Goal: Communication & Community: Answer question/provide support

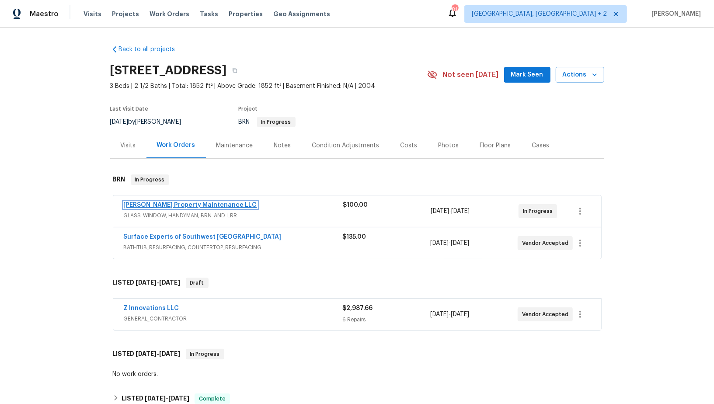
click at [163, 204] on link "[PERSON_NAME] Property Maintenance LLC" at bounding box center [190, 205] width 133 height 6
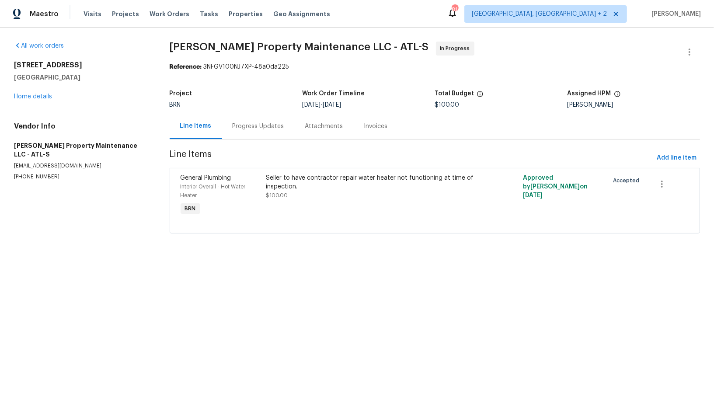
click at [240, 127] on div "Progress Updates" at bounding box center [258, 126] width 52 height 9
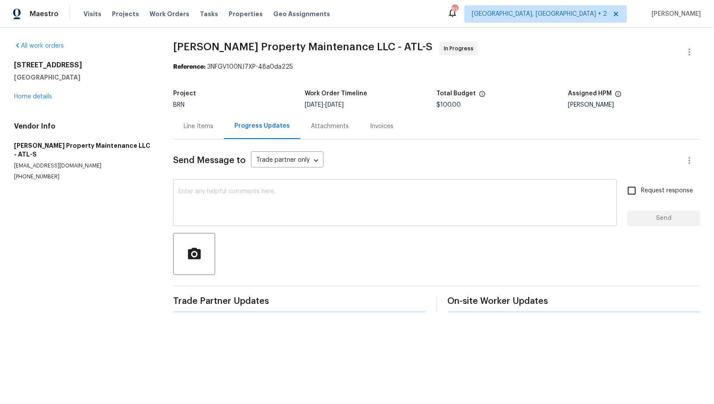
click at [229, 218] on textarea at bounding box center [394, 203] width 433 height 31
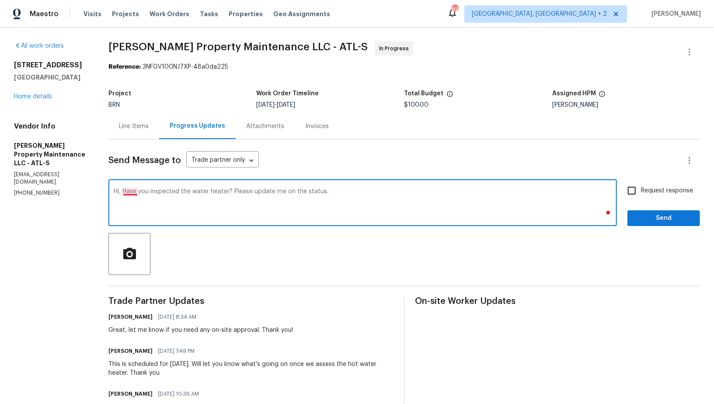
click at [128, 192] on textarea "Hi, Have you inspected the water heater? Please update me on the status." at bounding box center [363, 203] width 498 height 31
type textarea "Hi, have you inspected the water heater? Please update me on the status."
click at [631, 195] on input "Request response" at bounding box center [631, 190] width 18 height 18
checkbox input "true"
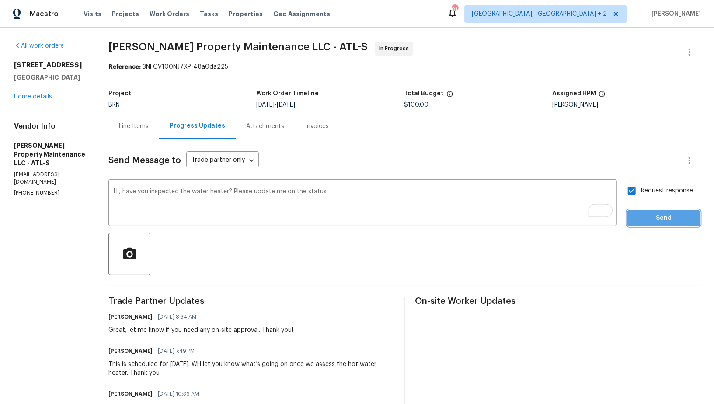
click at [643, 217] on span "Send" at bounding box center [663, 218] width 59 height 11
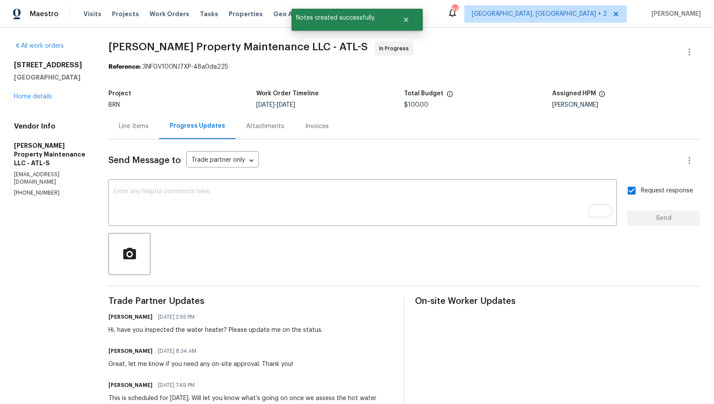
click at [132, 125] on div "Line Items" at bounding box center [134, 126] width 30 height 9
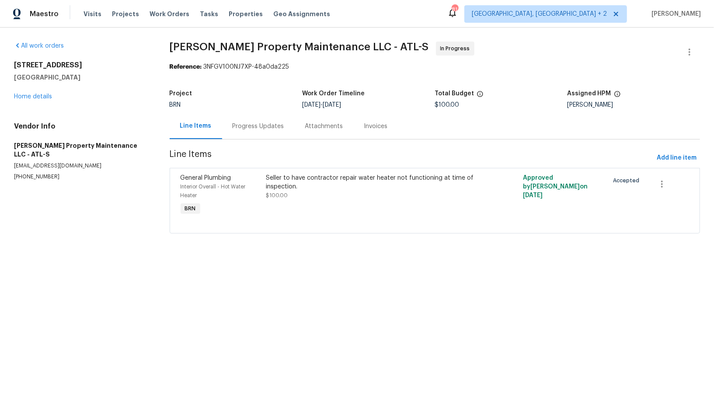
click at [252, 130] on div "Progress Updates" at bounding box center [258, 126] width 52 height 9
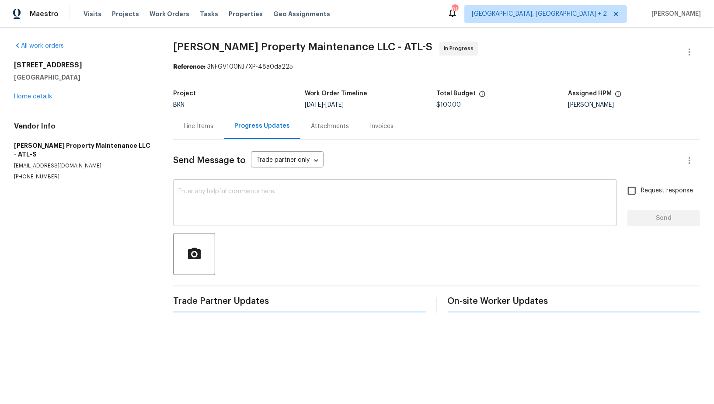
click at [240, 208] on textarea at bounding box center [394, 203] width 433 height 31
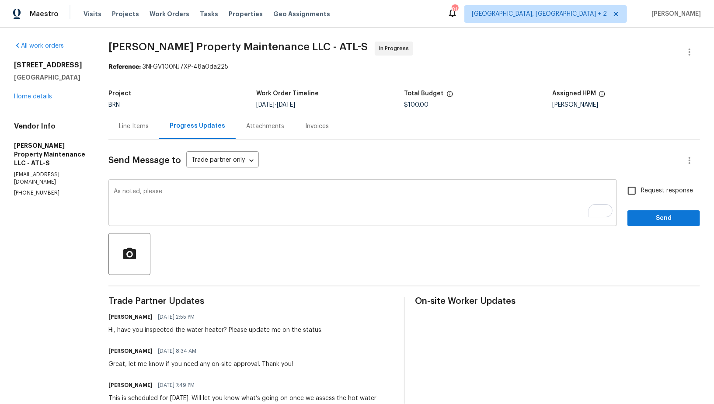
paste textarea "take photos showing that the pilot light is on, as well as temperature reading …"
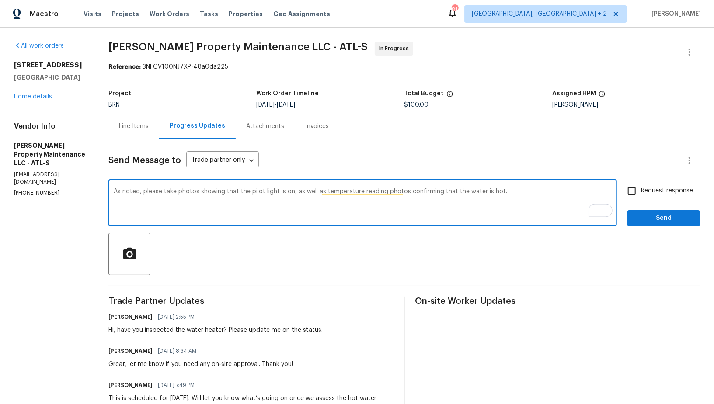
type textarea "As noted, please take photos showing that the pilot light is on, as well as tem…"
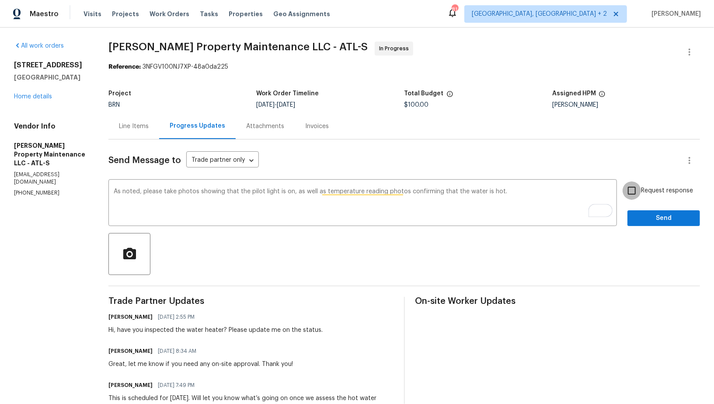
click at [628, 195] on input "Request response" at bounding box center [631, 190] width 18 height 18
checkbox input "true"
click at [642, 220] on span "Send" at bounding box center [663, 218] width 59 height 11
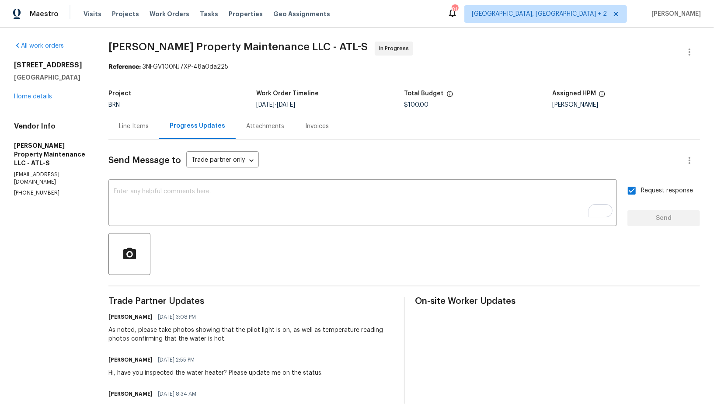
click at [135, 132] on div "Line Items" at bounding box center [133, 126] width 51 height 26
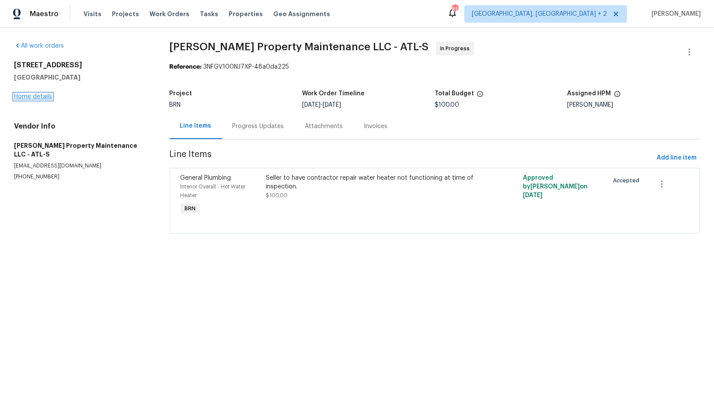
click at [45, 99] on link "Home details" at bounding box center [33, 97] width 38 height 6
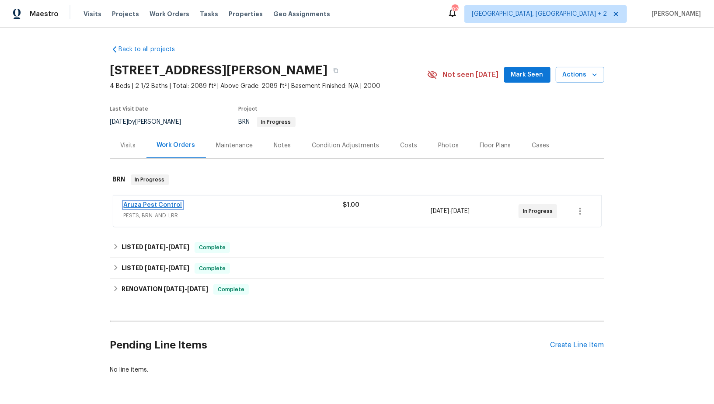
click at [169, 203] on link "Aruza Pest Control" at bounding box center [153, 205] width 59 height 6
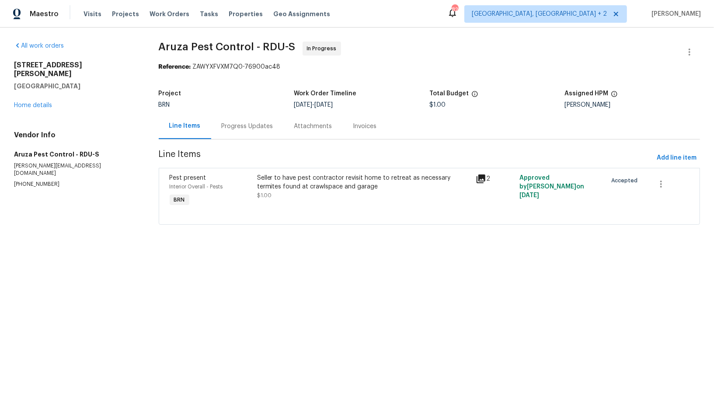
click at [246, 134] on div "Progress Updates" at bounding box center [247, 126] width 73 height 26
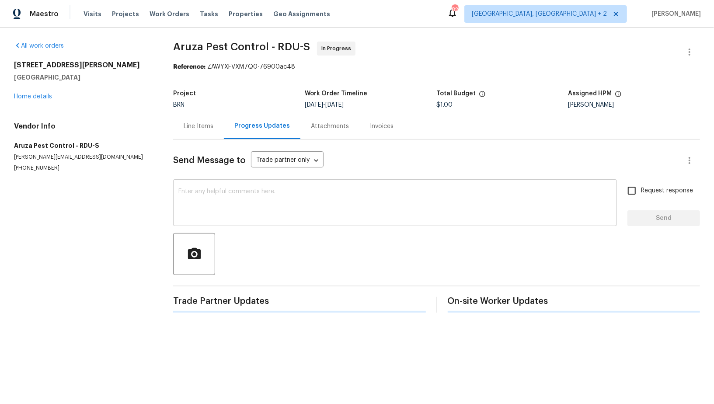
click at [217, 224] on div "x ​" at bounding box center [394, 203] width 443 height 45
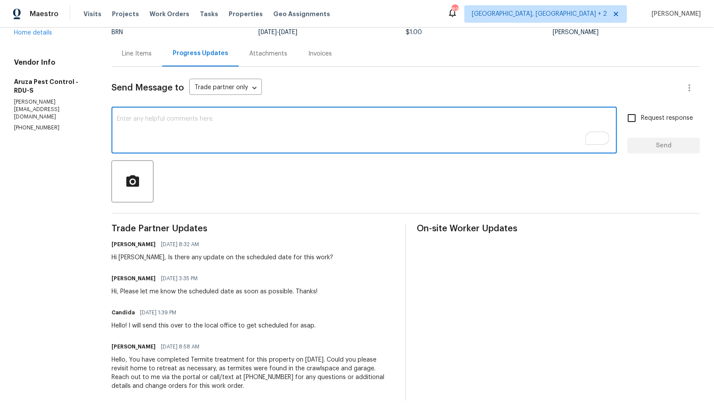
scroll to position [68, 0]
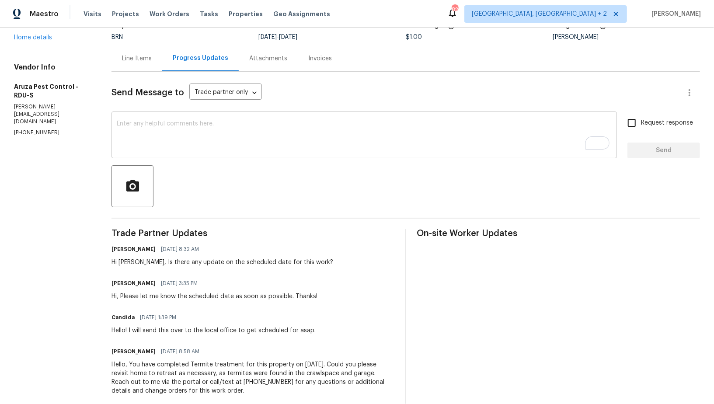
click at [199, 157] on div "x ​" at bounding box center [363, 136] width 505 height 45
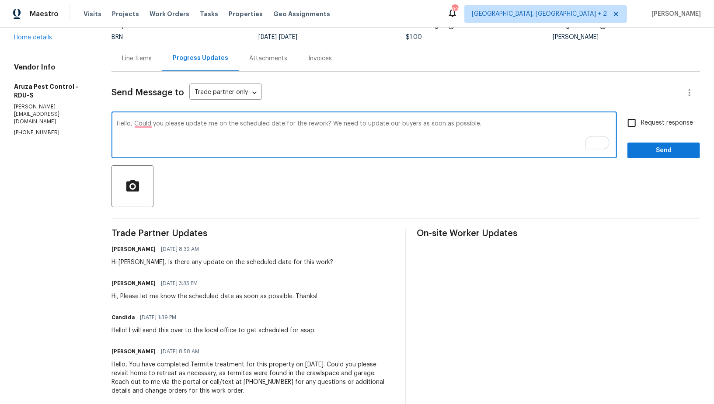
type textarea "Hello, Could you please update me on the scheduled date for the rework? We need…"
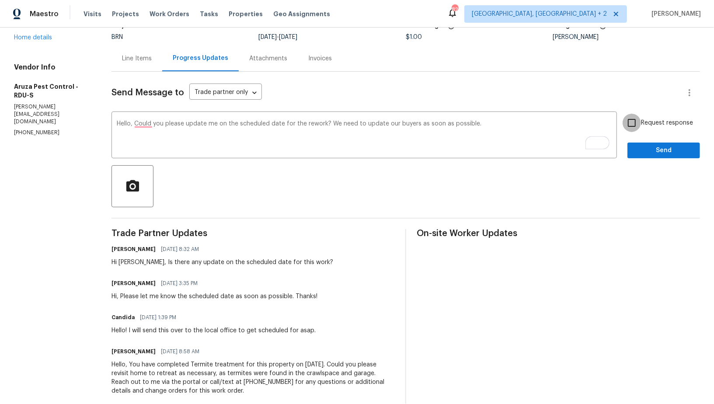
click at [630, 126] on input "Request response" at bounding box center [631, 123] width 18 height 18
checkbox input "true"
click at [641, 156] on button "Send" at bounding box center [663, 150] width 73 height 16
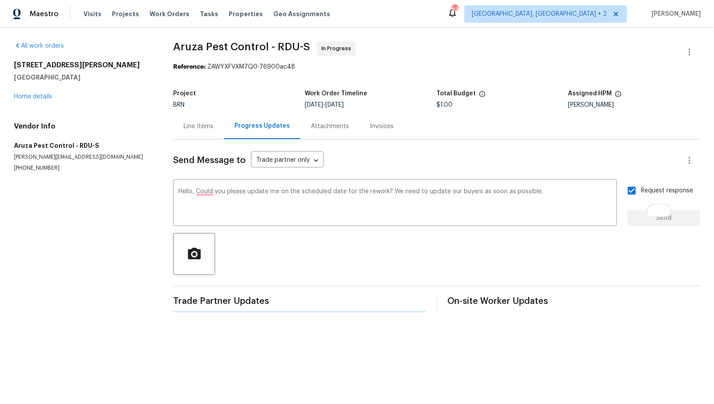
scroll to position [0, 0]
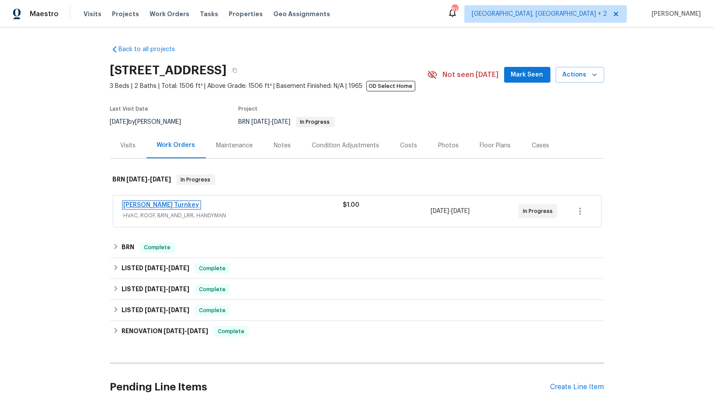
click at [149, 207] on link "Davis Turnkey" at bounding box center [162, 205] width 76 height 6
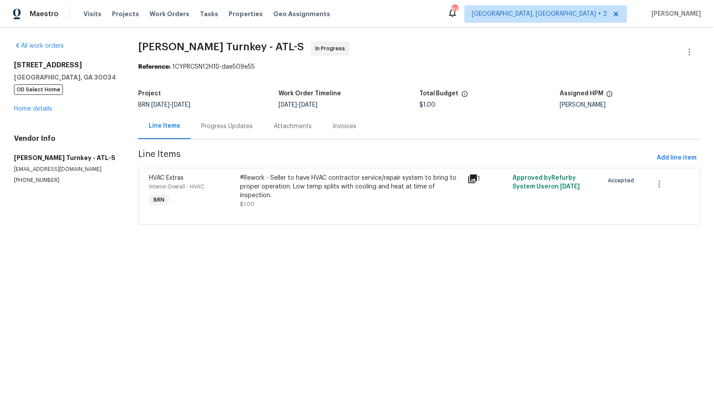
click at [235, 117] on div "Progress Updates" at bounding box center [227, 126] width 73 height 26
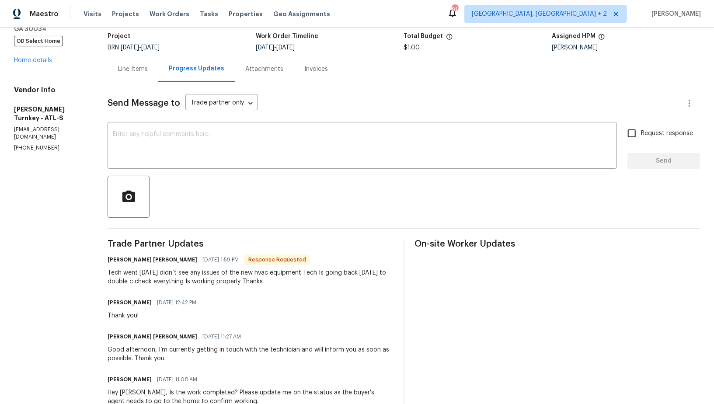
scroll to position [14, 0]
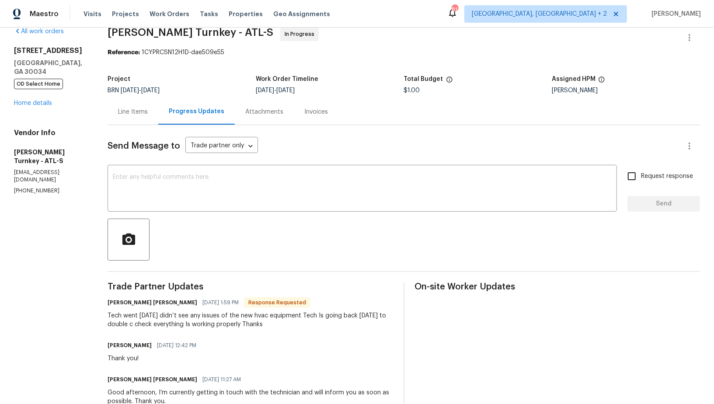
click at [142, 121] on div "Line Items" at bounding box center [132, 112] width 51 height 26
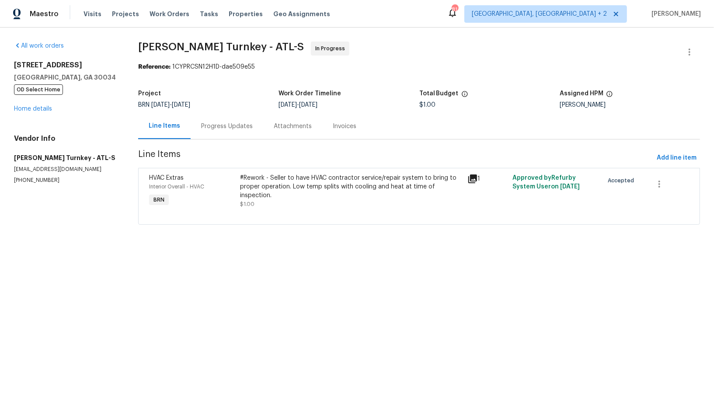
click at [337, 194] on div "#Rework - Seller to have HVAC contractor service/repair system to bring to prop…" at bounding box center [351, 186] width 222 height 26
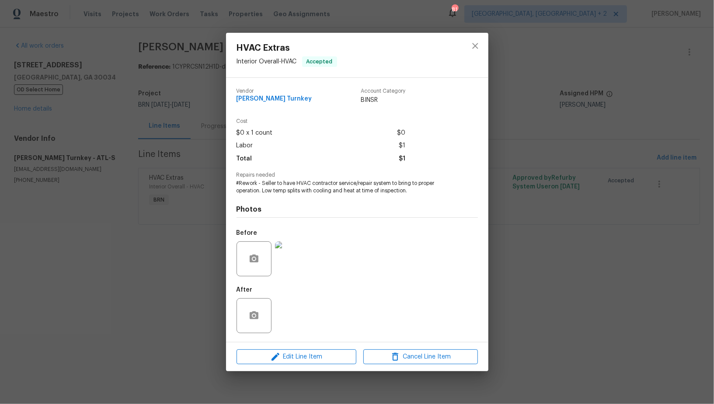
click at [217, 265] on div "HVAC Extras Interior Overall - HVAC Accepted Vendor Davis Turnkey Account Categ…" at bounding box center [357, 202] width 714 height 404
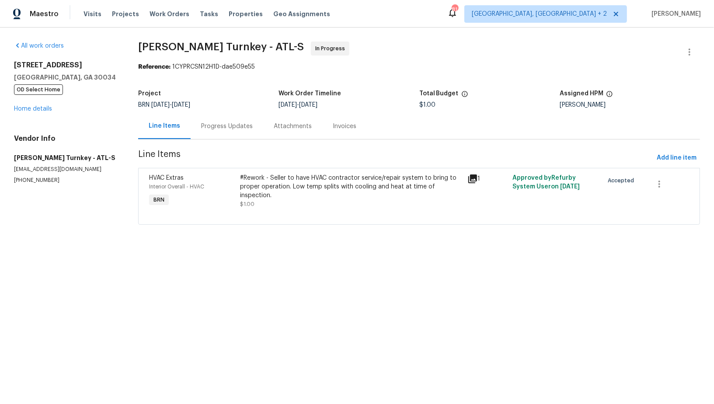
click at [232, 118] on div "Progress Updates" at bounding box center [227, 126] width 73 height 26
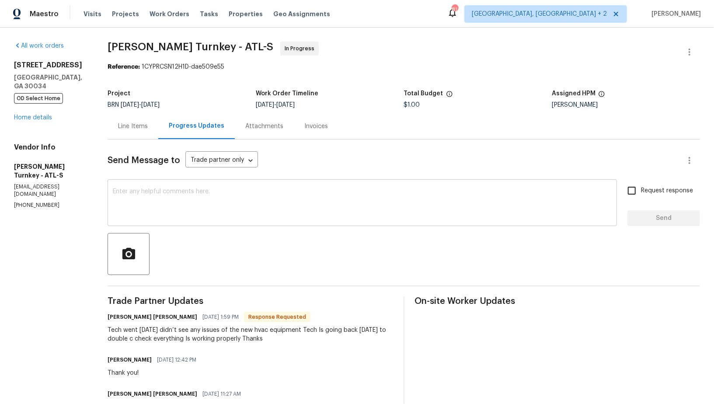
click at [210, 225] on div "x ​" at bounding box center [361, 203] width 509 height 45
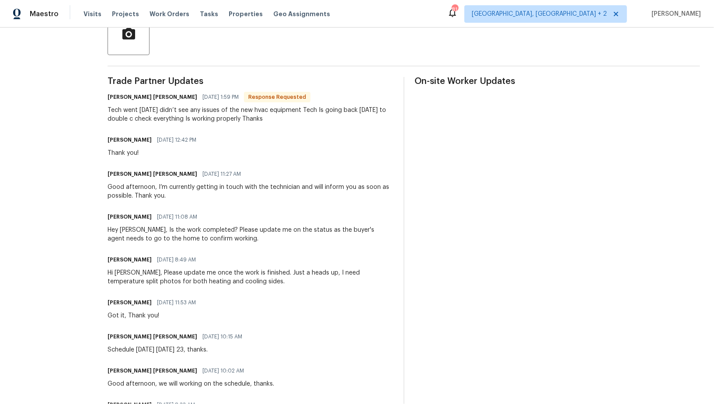
scroll to position [222, 0]
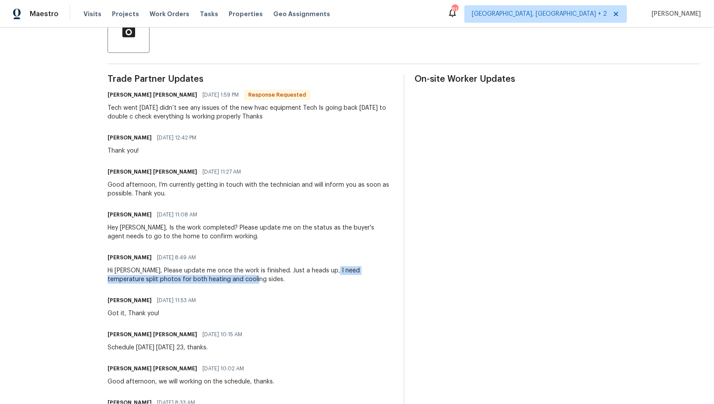
drag, startPoint x: 327, startPoint y: 268, endPoint x: 348, endPoint y: 277, distance: 22.6
click at [348, 277] on div "Hi Juan, Please update me once the work is finished. Just a heads up, I need te…" at bounding box center [249, 274] width 285 height 17
copy div "temperature split photos for both heating and cooling sides."
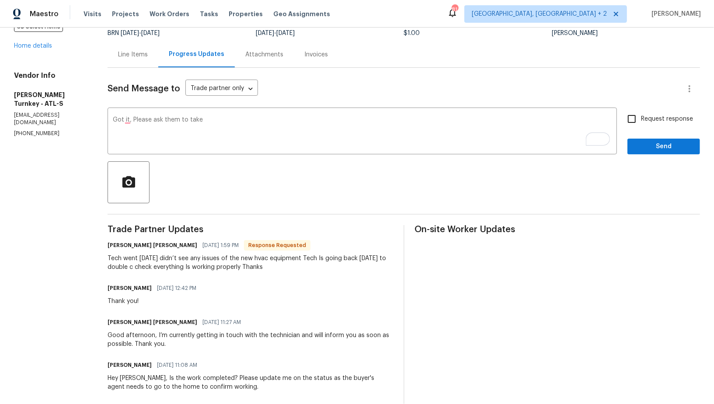
scroll to position [63, 0]
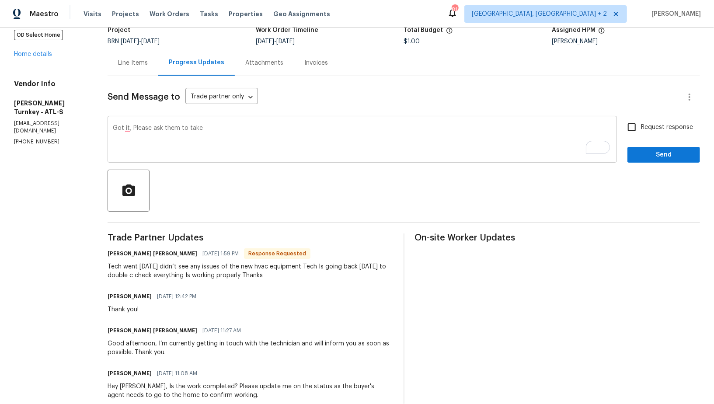
click at [215, 133] on textarea "Got it, Please ask them to take" at bounding box center [362, 140] width 499 height 31
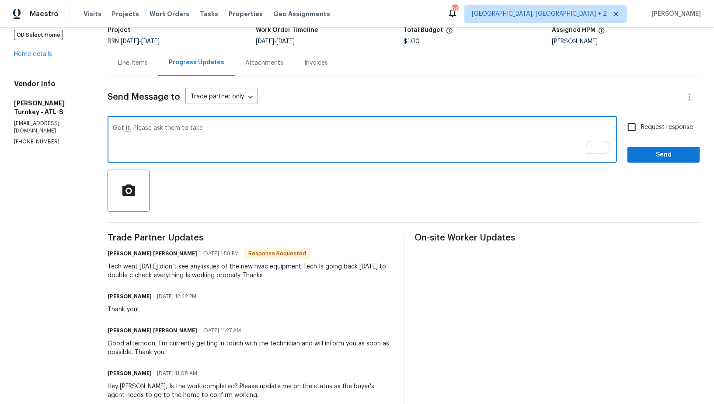
paste textarea "temperature split photos for both heating and cooling sides."
type textarea "Got it, Please ask them to take temperature split photos for both heating and c…"
drag, startPoint x: 636, startPoint y: 127, endPoint x: 637, endPoint y: 132, distance: 5.3
click at [636, 127] on input "Request response" at bounding box center [631, 127] width 18 height 18
checkbox input "true"
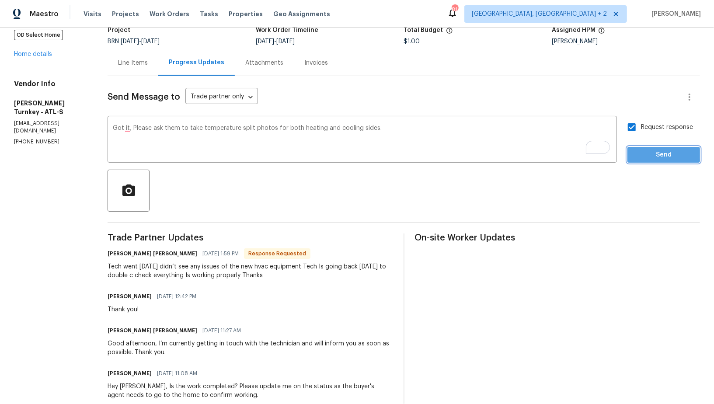
click at [639, 152] on span "Send" at bounding box center [663, 154] width 59 height 11
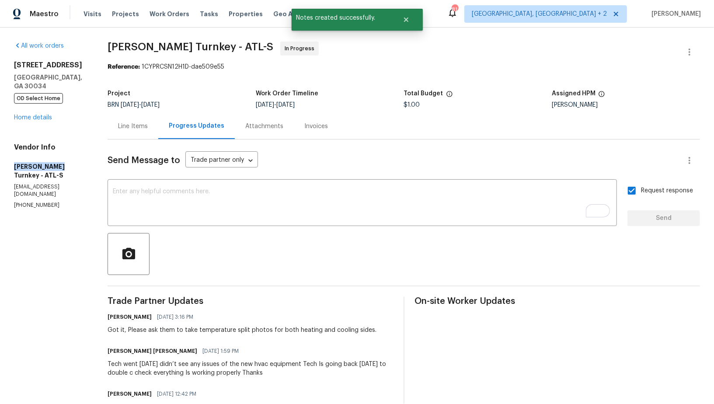
drag, startPoint x: 0, startPoint y: 157, endPoint x: 55, endPoint y: 165, distance: 55.6
click at [55, 165] on div "All work orders 2685 Rainbow Ridge Rd Decatur, GA 30034 OD Select Home Home det…" at bounding box center [357, 377] width 714 height 699
copy h5 "Davis Turnkey"
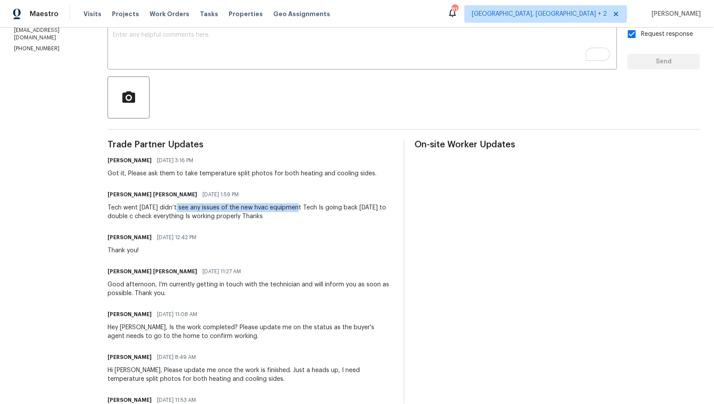
drag, startPoint x: 175, startPoint y: 209, endPoint x: 295, endPoint y: 205, distance: 120.2
click at [296, 205] on div "Tech went today didn’t see any issues of the new hvac equipment Tech Is going b…" at bounding box center [249, 211] width 285 height 17
copy div "see any issues of the new hvac equipment"
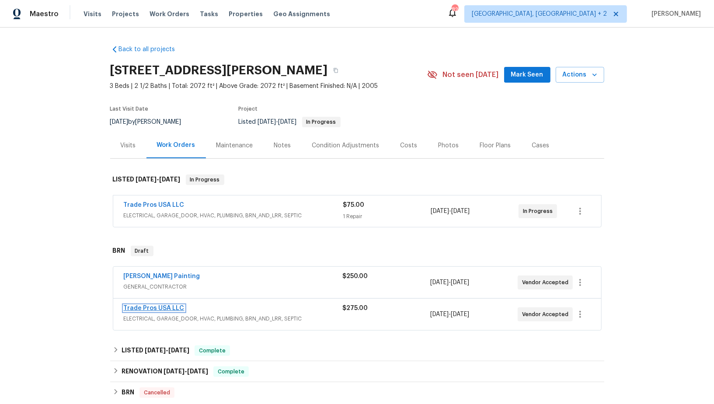
click at [156, 307] on link "Trade Pros USA LLC" at bounding box center [154, 308] width 61 height 6
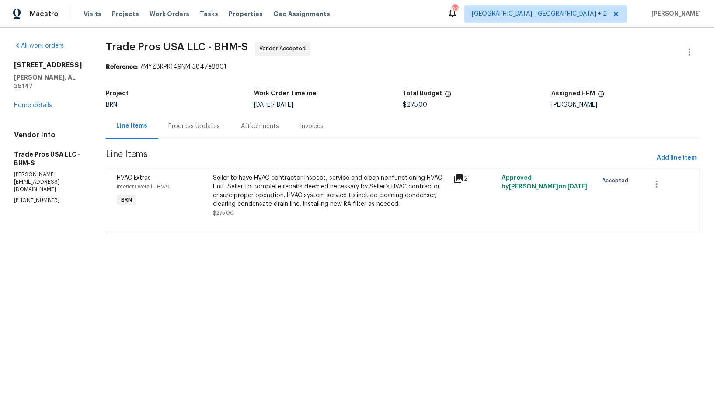
click at [232, 142] on section "Trade Pros USA LLC - BHM-S Vendor Accepted Reference: 7MYZ8RPR149NM-3847e8801 P…" at bounding box center [403, 143] width 594 height 202
click at [213, 136] on div "Progress Updates" at bounding box center [194, 126] width 73 height 26
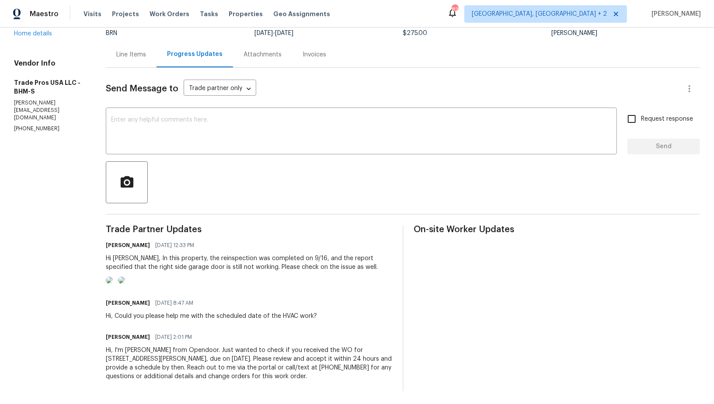
scroll to position [75, 0]
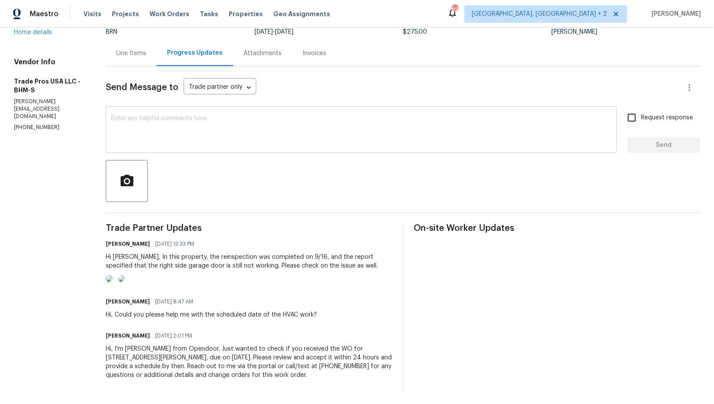
click at [175, 134] on textarea at bounding box center [361, 130] width 500 height 31
drag, startPoint x: 52, startPoint y: 104, endPoint x: 0, endPoint y: 105, distance: 52.0
click at [0, 105] on div "All work orders 5882 Forest Lakes Cv Sterrett, AL 35147 Home details Vendor Inf…" at bounding box center [357, 179] width 714 height 449
copy p "(256) 910-1247"
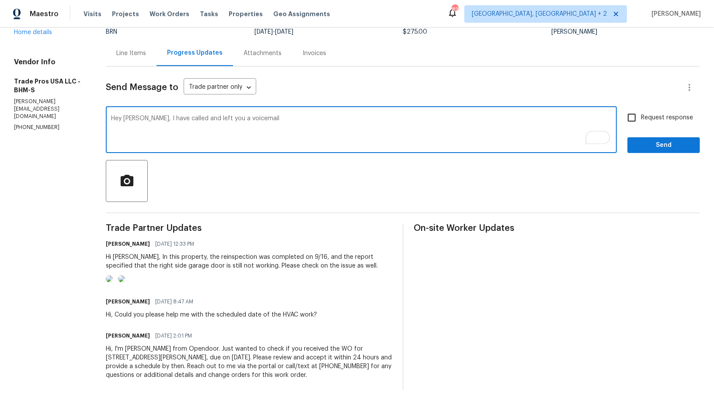
click at [266, 121] on textarea "Hey Trevor, I have called and left you a voicemail" at bounding box center [361, 130] width 500 height 31
paste textarea "(256) 910-1247"
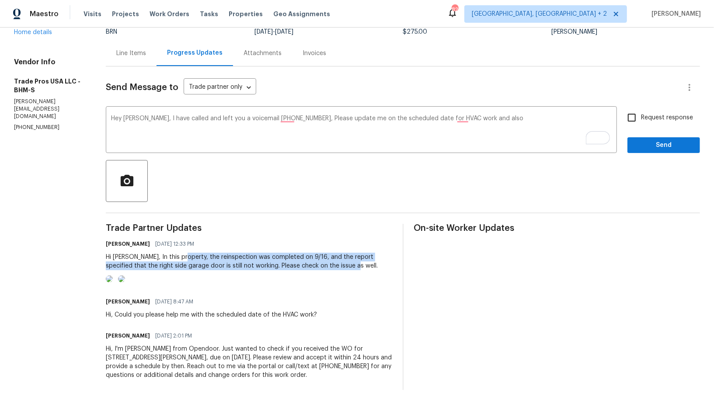
drag, startPoint x: 180, startPoint y: 255, endPoint x: 339, endPoint y: 268, distance: 158.7
click at [339, 268] on div "Hi Trevor, In this property, the reinspection was completed on 9/16, and the re…" at bounding box center [249, 261] width 286 height 17
copy div "the reinspection was completed on 9/16, and the report specified that the right…"
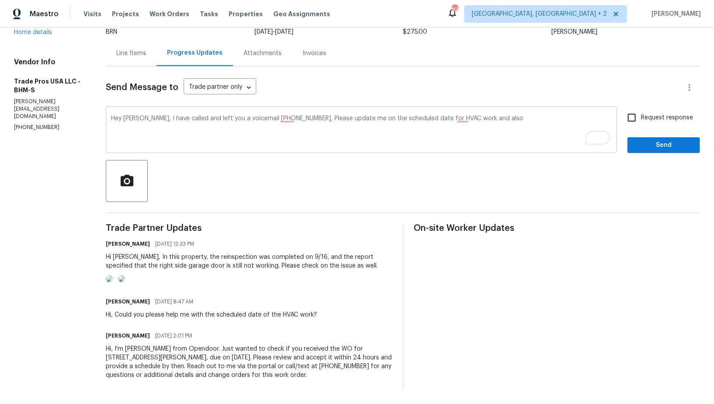
click at [499, 109] on div "Hey Trevor, I have called and left you a voicemail (256) 910-1247, Please updat…" at bounding box center [361, 130] width 511 height 45
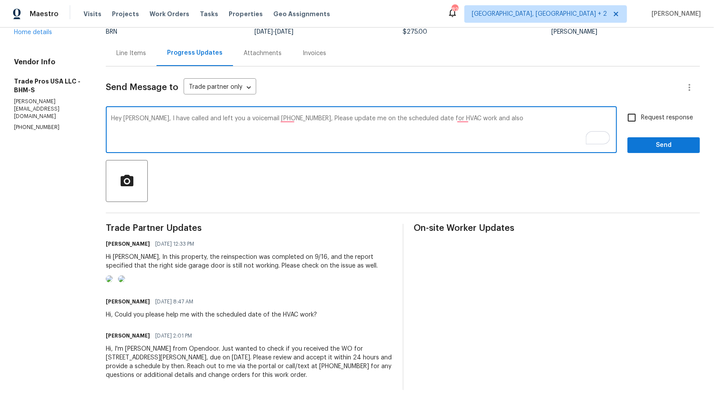
paste textarea "the reinspection was completed on 9/16, and the report specified that the right…"
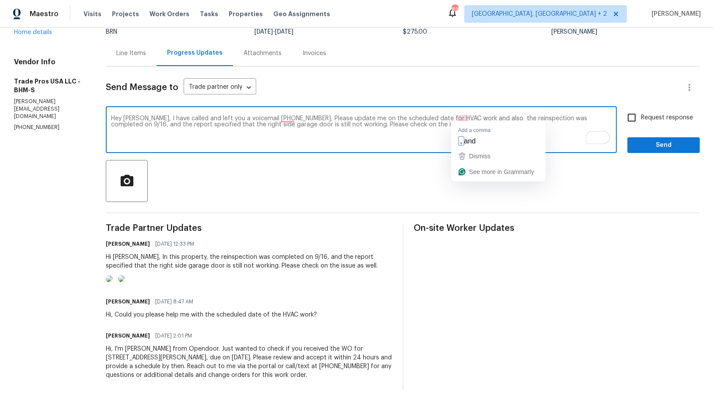
click at [460, 117] on textarea "Hey Trevor, I have called and left you a voicemail (256) 910-1247, Please updat…" at bounding box center [361, 130] width 500 height 31
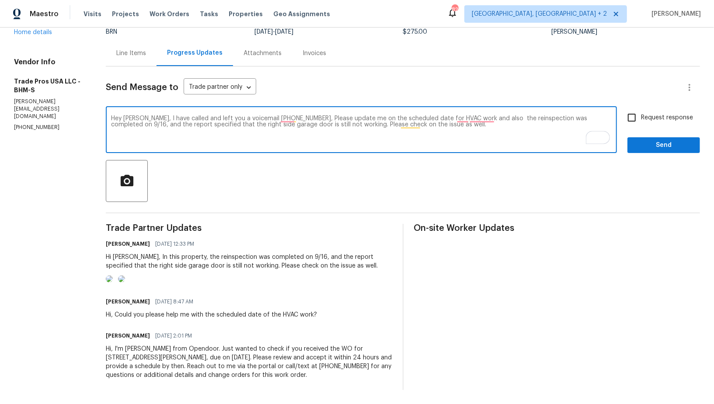
click at [472, 142] on textarea "Hey Trevor, I have called and left you a voicemail (256) 910-1247, Please updat…" at bounding box center [361, 130] width 500 height 31
click at [466, 112] on div "Hey Trevor, I have called and left you a voicemail (256) 910-1247, Please updat…" at bounding box center [361, 130] width 511 height 45
click at [466, 116] on textarea "Hey Trevor, I have called and left you a voicemail (256) 910-1247, Please updat…" at bounding box center [361, 130] width 500 height 31
click at [489, 119] on textarea "Hey Trevor, I have called and left you a voicemail (256) 910-1247, Please updat…" at bounding box center [361, 130] width 500 height 31
click at [486, 119] on textarea "Hey Trevor, I have called and left you a voicemail (256) 910-1247, Please updat…" at bounding box center [361, 130] width 500 height 31
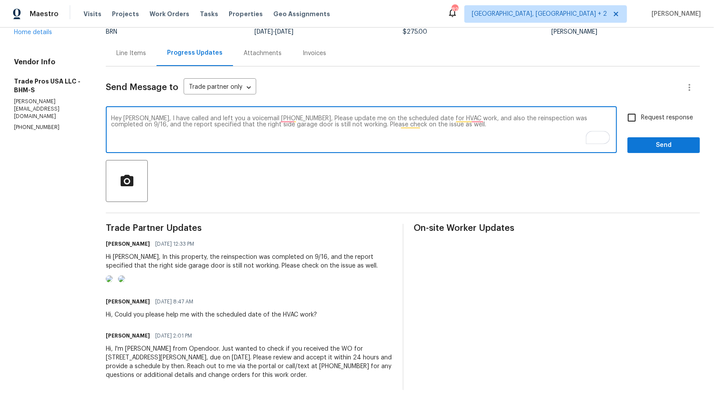
type textarea "Hey Trevor, I have called and left you a voicemail (256) 910-1247, Please updat…"
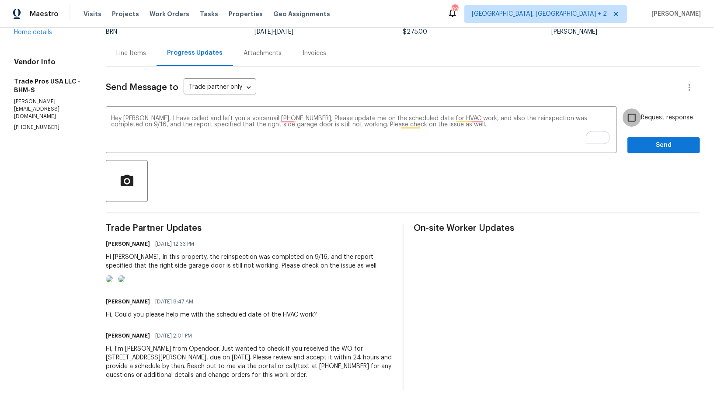
click at [639, 114] on input "Request response" at bounding box center [631, 117] width 18 height 18
checkbox input "true"
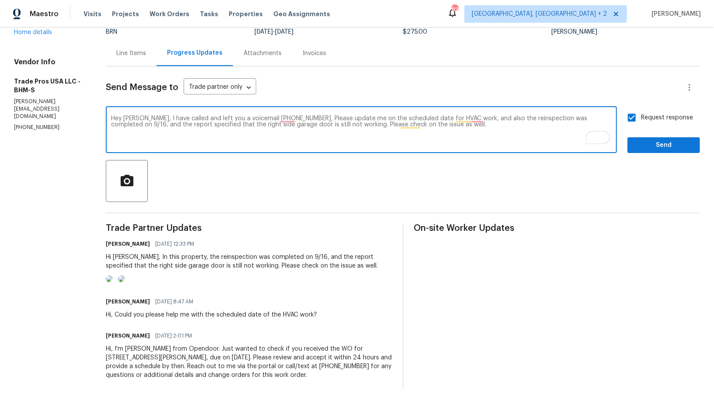
click at [480, 120] on textarea "Hey Trevor, I have called and left you a voicemail (256) 910-1247, Please updat…" at bounding box center [361, 130] width 500 height 31
click at [478, 121] on textarea "Hey Trevor, I have called and left you a voicemail (256) 910-1247, Please updat…" at bounding box center [361, 130] width 500 height 31
click at [478, 115] on textarea "Hey Trevor, I have called and left you a voicemail (256) 910-1247, Please updat…" at bounding box center [361, 130] width 500 height 31
type textarea "Hey Trevor, I have called and left you a voicemail (256) 910-1247, Please updat…"
click at [671, 137] on button "Send" at bounding box center [663, 145] width 73 height 16
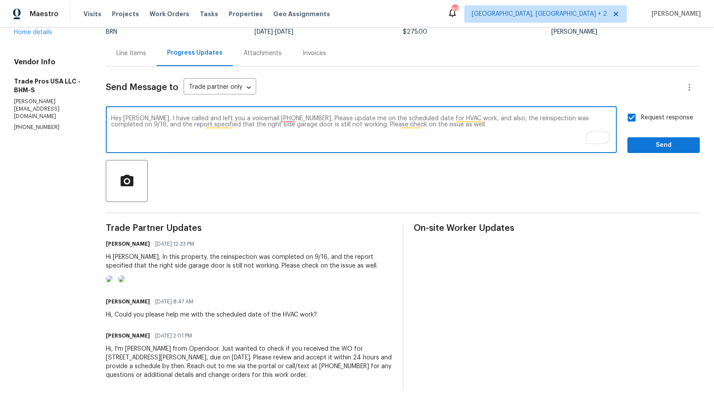
scroll to position [0, 0]
